Goal: Information Seeking & Learning: Learn about a topic

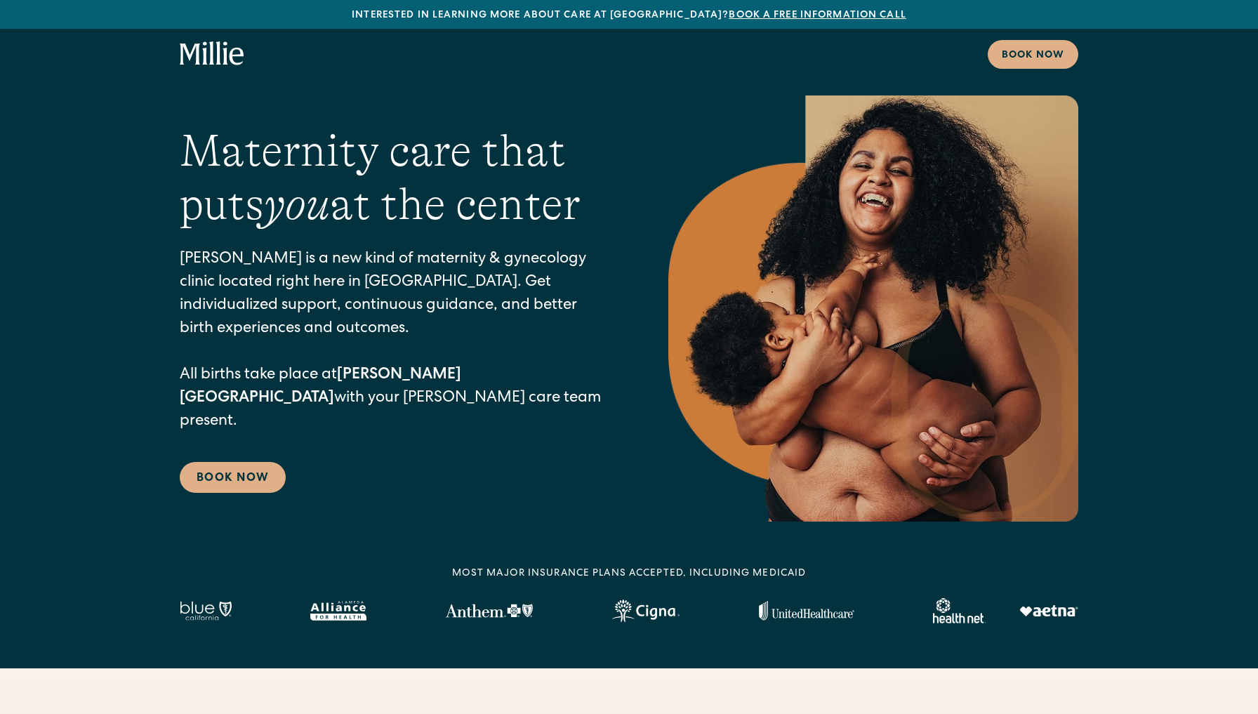
click at [787, 16] on link "Book a free information call" at bounding box center [817, 16] width 177 height 10
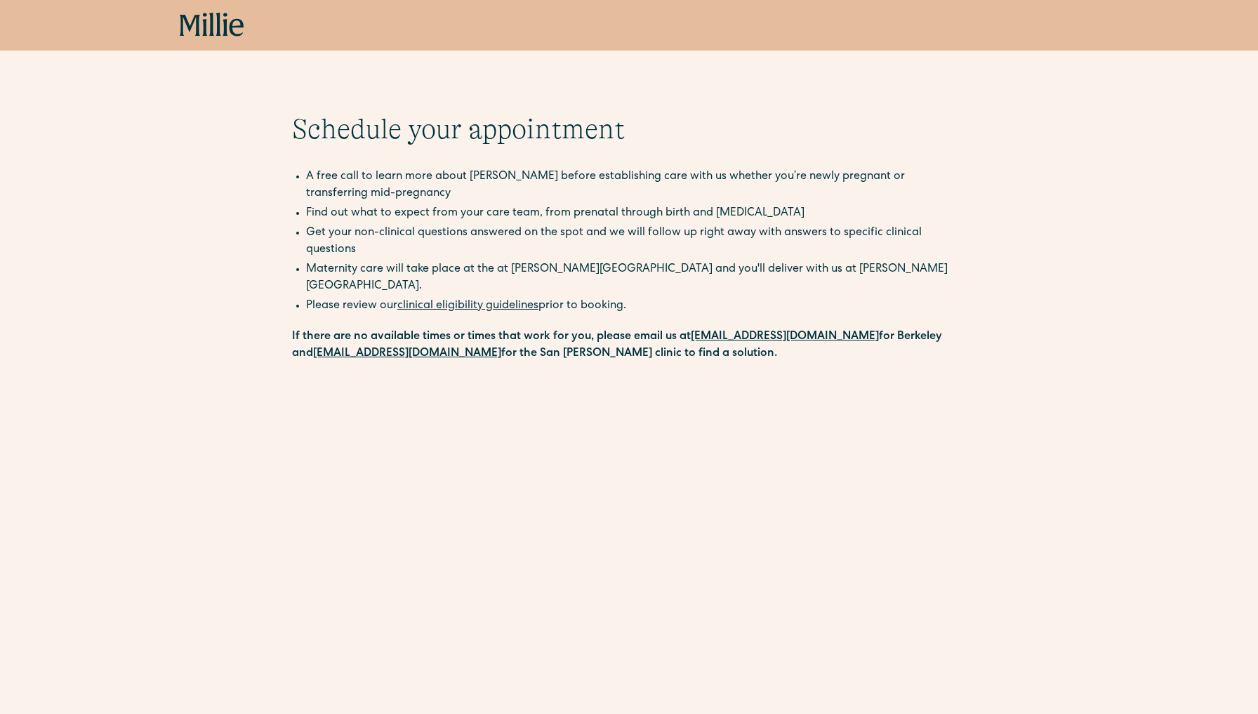
click at [499, 301] on link "clinical eligibility guidelines" at bounding box center [467, 306] width 141 height 11
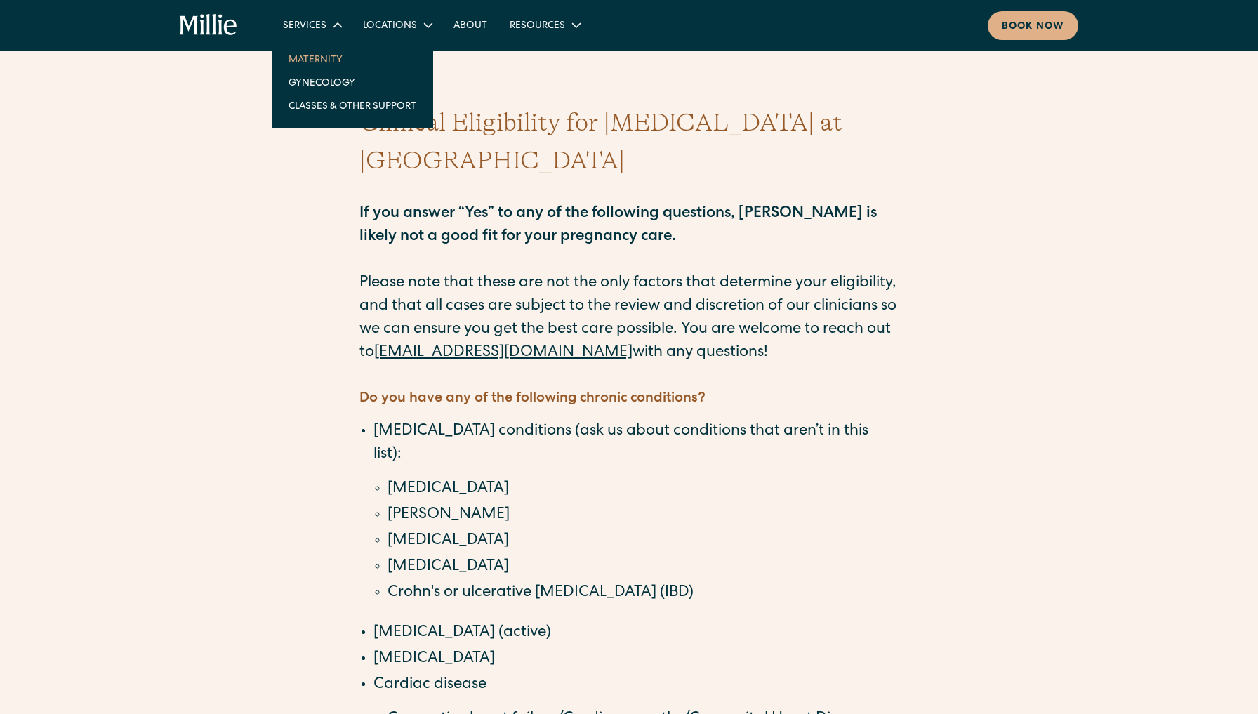
click at [316, 65] on link "Maternity" at bounding box center [352, 59] width 150 height 23
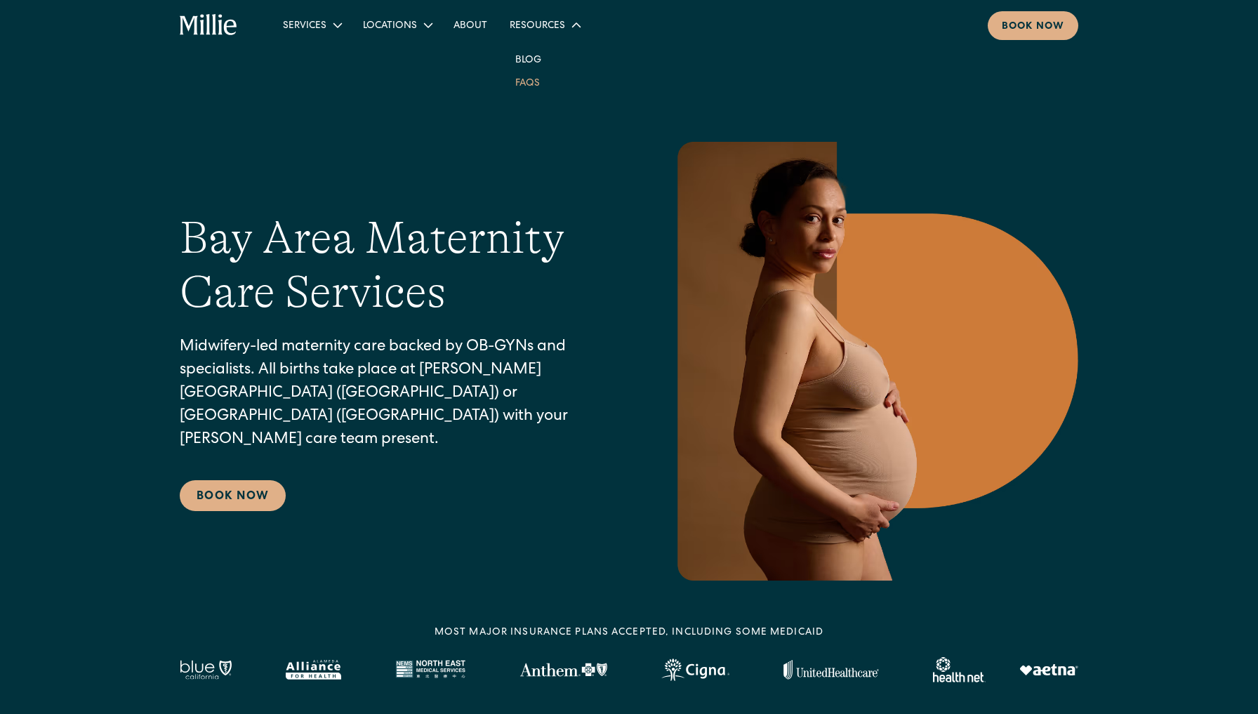
click at [535, 89] on link "FAQs" at bounding box center [527, 82] width 47 height 23
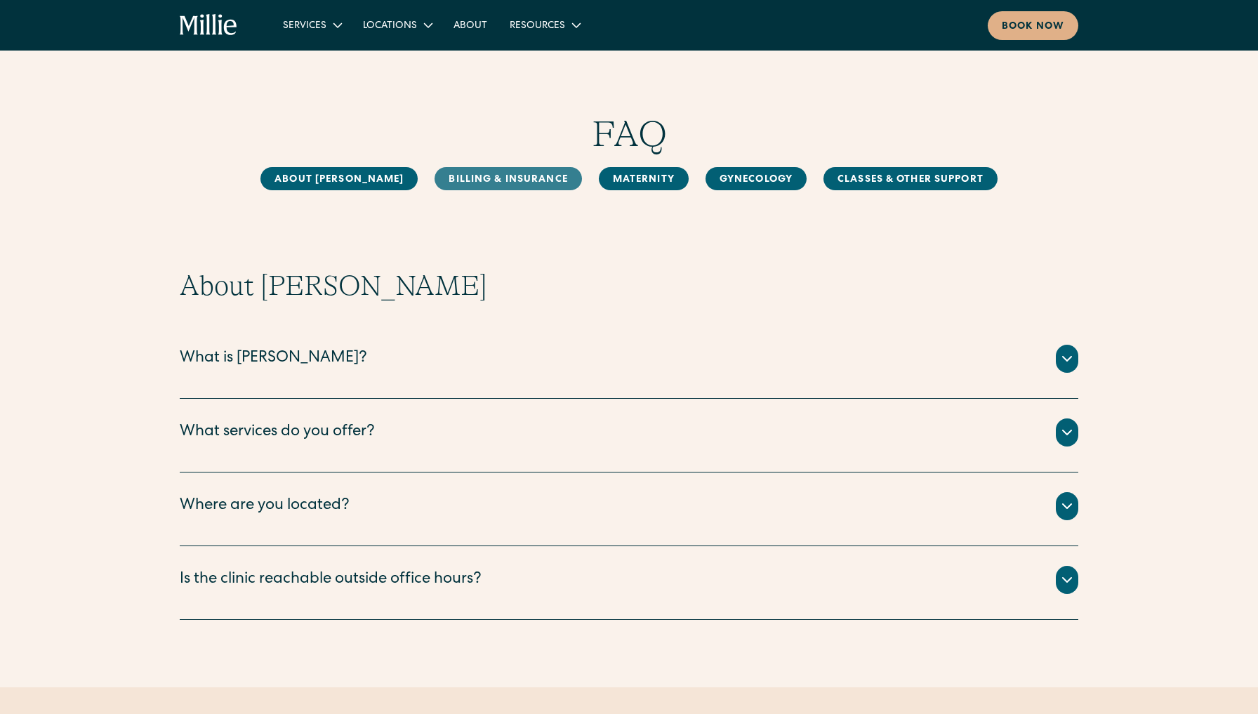
click at [504, 179] on link "Billing & Insurance" at bounding box center [508, 178] width 147 height 23
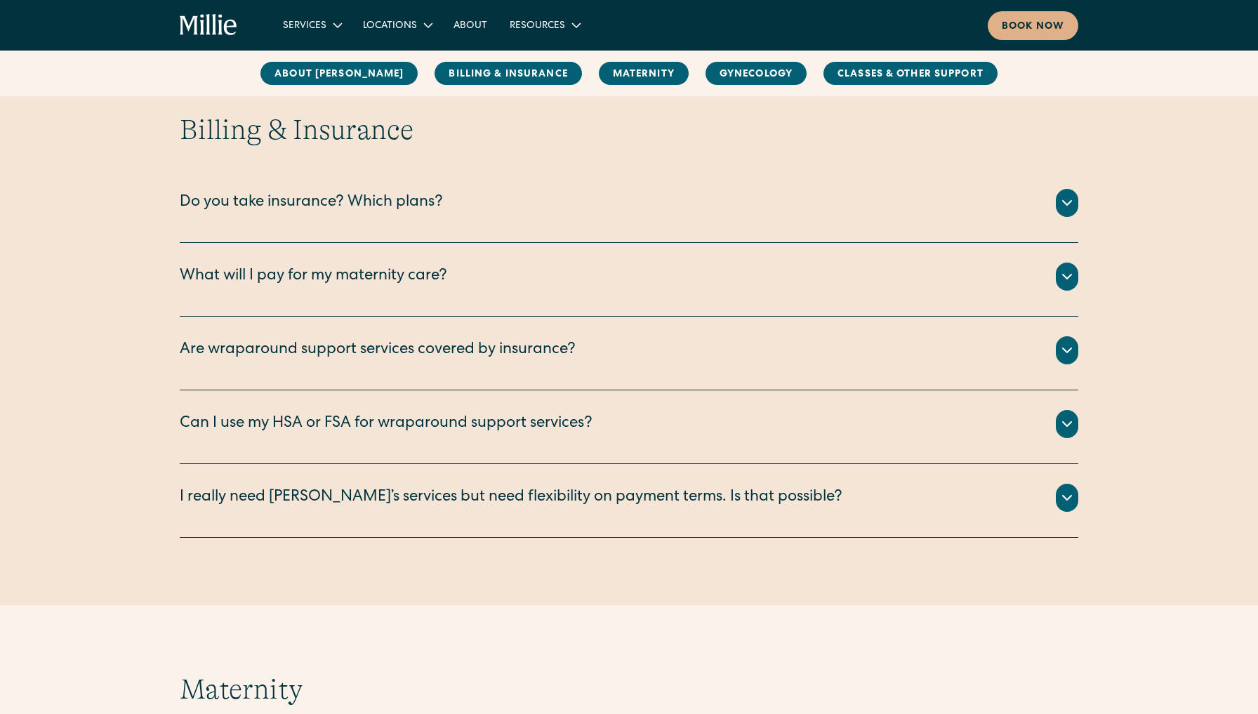
scroll to position [642, 0]
click at [773, 186] on div "Do you take insurance? Which plans? We are currently accepting PPO plans from t…" at bounding box center [629, 206] width 899 height 74
click at [748, 220] on div "We are currently accepting PPO plans from the following insurance companies: Ae…" at bounding box center [629, 219] width 899 height 6
click at [1050, 213] on div "Do you take insurance? Which plans?" at bounding box center [629, 202] width 899 height 28
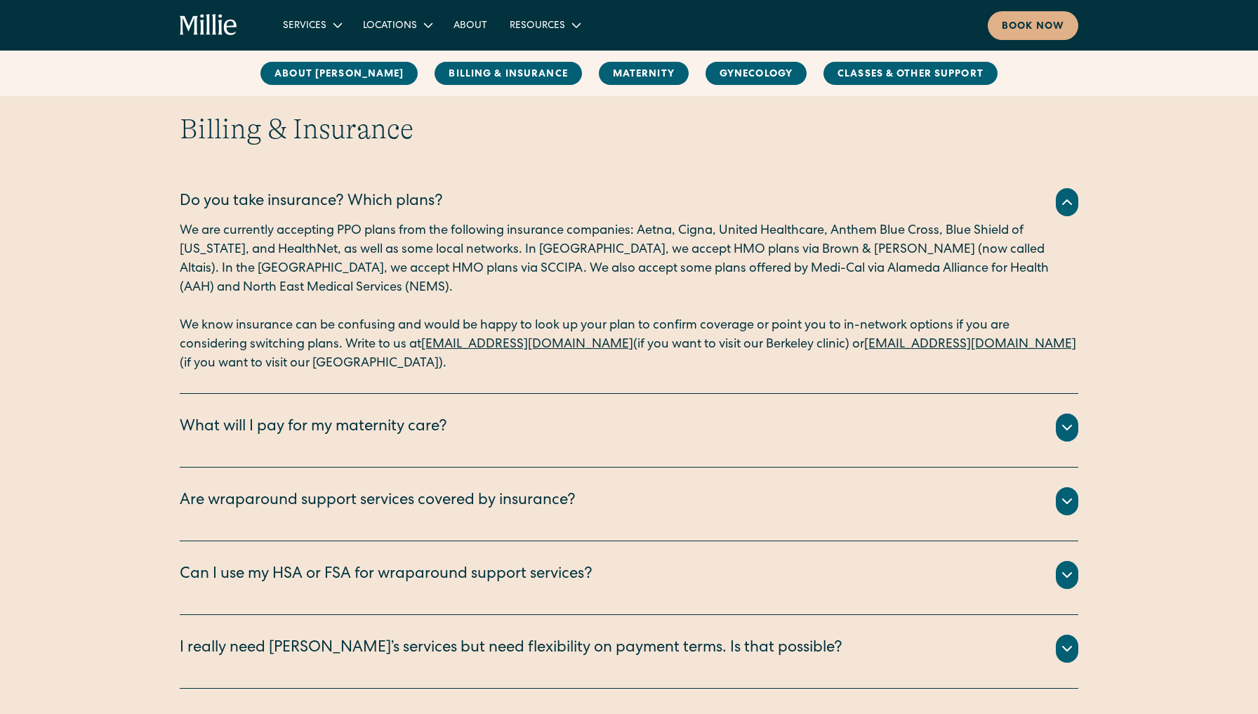
click at [1074, 421] on icon at bounding box center [1067, 427] width 17 height 17
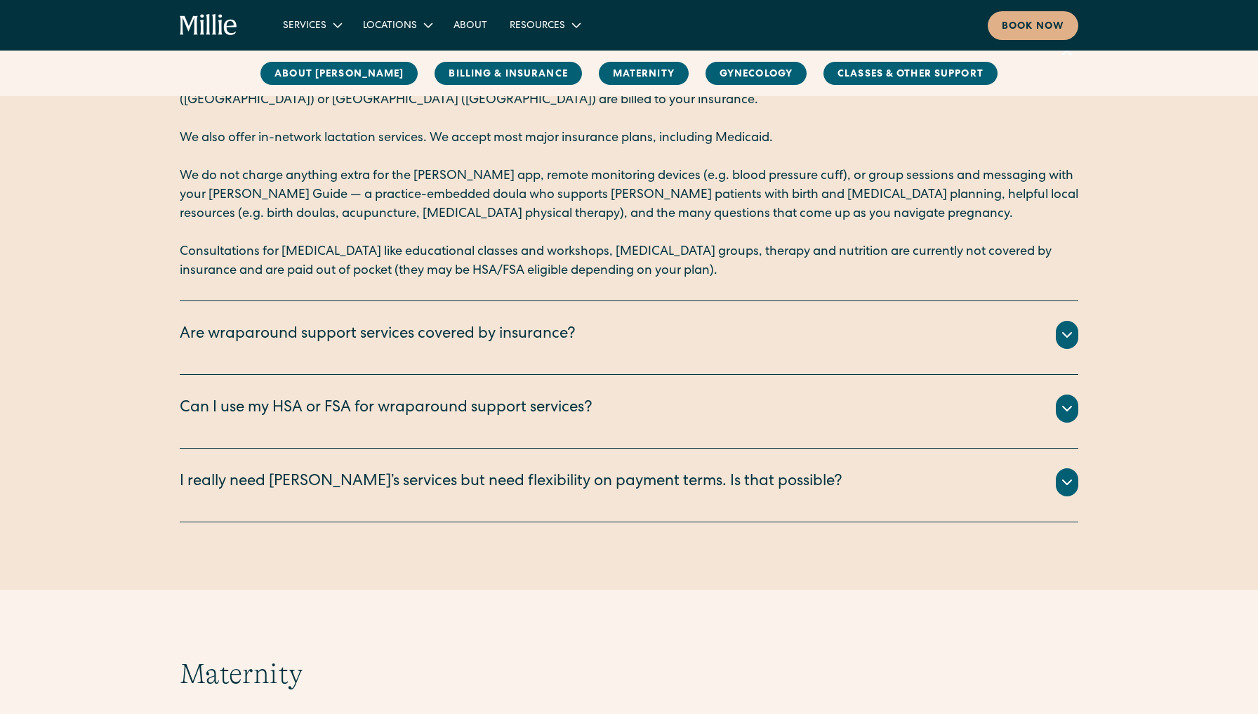
scroll to position [1019, 0]
click at [1071, 488] on icon at bounding box center [1067, 481] width 17 height 17
